Goal: Check status

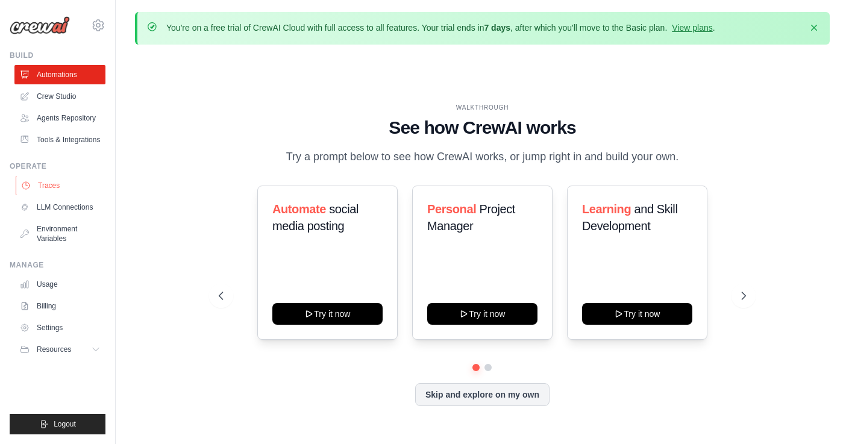
click at [56, 190] on link "Traces" at bounding box center [61, 185] width 91 height 19
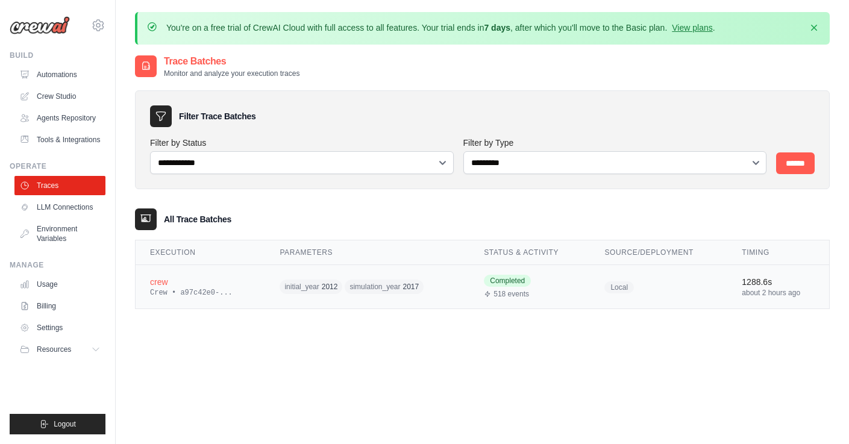
click at [572, 281] on div "Completed 518 events" at bounding box center [530, 287] width 92 height 24
click at [193, 302] on td "crew Crew • a97c42e0-..." at bounding box center [201, 287] width 130 height 44
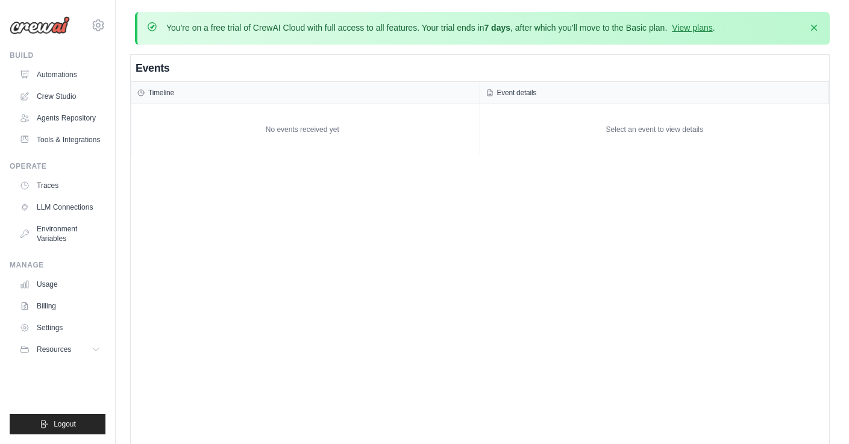
click at [370, 151] on div "No events received yet" at bounding box center [305, 129] width 348 height 51
click at [284, 148] on div "No events received yet" at bounding box center [302, 129] width 342 height 39
click at [692, 134] on div "Select an event to view details" at bounding box center [654, 129] width 349 height 51
click at [707, 208] on div "Events Timeline No events received yet Event details Select an event to view de…" at bounding box center [480, 277] width 698 height 444
click at [417, 278] on div "Events Timeline No events received yet Event details Select an event to view de…" at bounding box center [480, 277] width 698 height 444
